Goal: Task Accomplishment & Management: Manage account settings

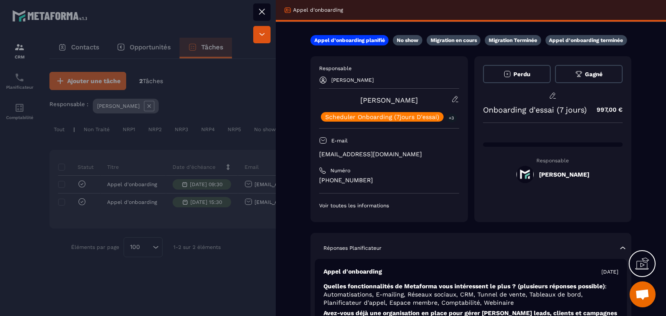
click at [261, 9] on icon at bounding box center [262, 11] width 10 height 10
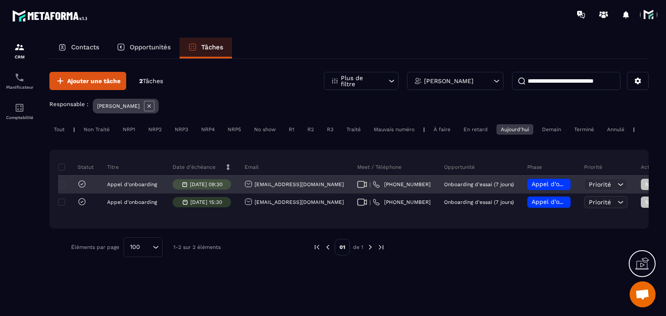
click at [527, 185] on div "Appel d’onboarding planifié" at bounding box center [548, 184] width 43 height 11
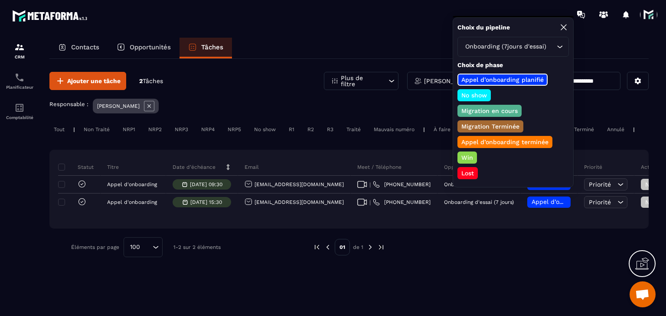
click at [478, 139] on p "Appel d’onboarding terminée" at bounding box center [505, 142] width 90 height 9
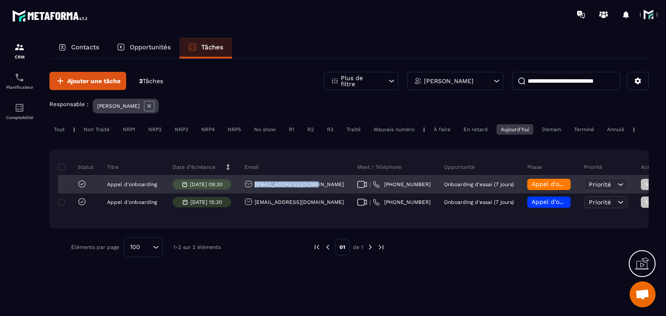
drag, startPoint x: 312, startPoint y: 190, endPoint x: 253, endPoint y: 192, distance: 58.5
click at [253, 192] on div "[EMAIL_ADDRESS][DOMAIN_NAME]" at bounding box center [294, 184] width 113 height 17
copy p "[EMAIL_ADDRESS][DOMAIN_NAME]"
